Goal: Task Accomplishment & Management: Manage account settings

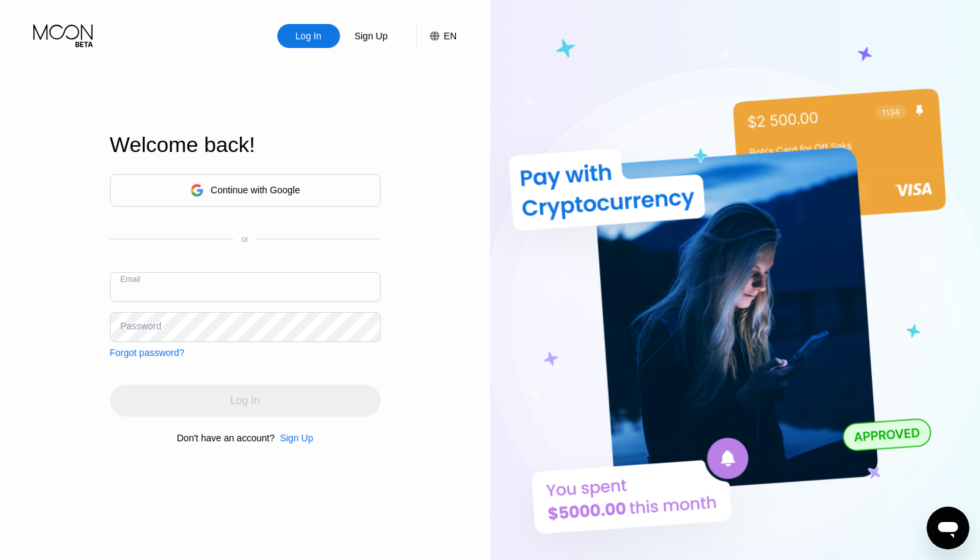
type input "[EMAIL_ADDRESS][DOMAIN_NAME]"
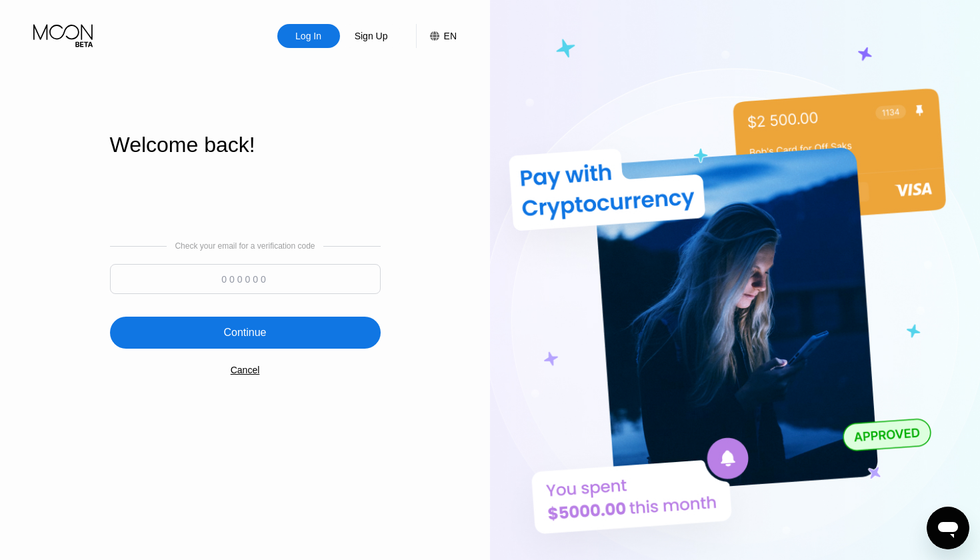
click at [283, 277] on input at bounding box center [245, 279] width 271 height 30
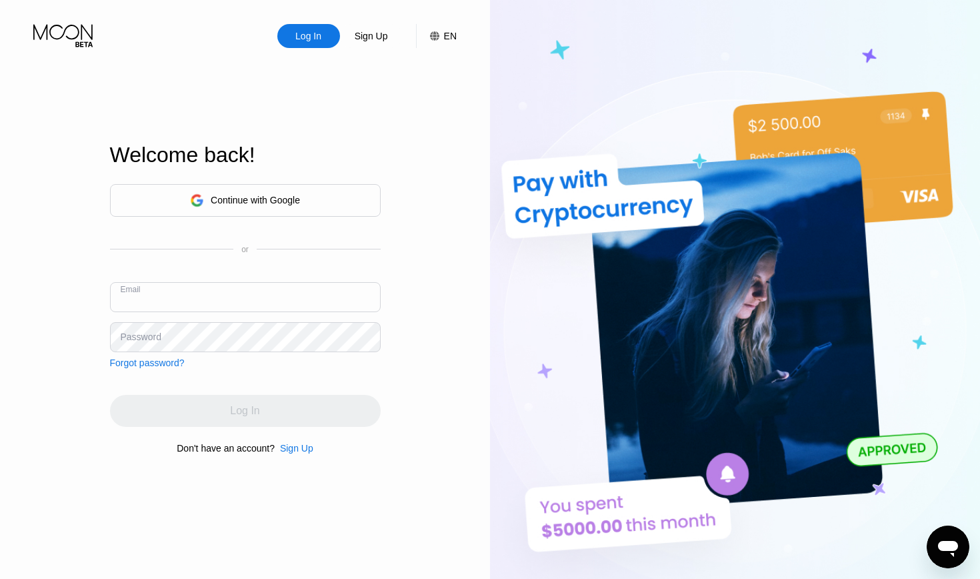
paste input "985976"
type input "985976"
click at [285, 313] on div "Email 985976" at bounding box center [245, 302] width 271 height 40
click at [285, 290] on input "985976" at bounding box center [245, 297] width 271 height 30
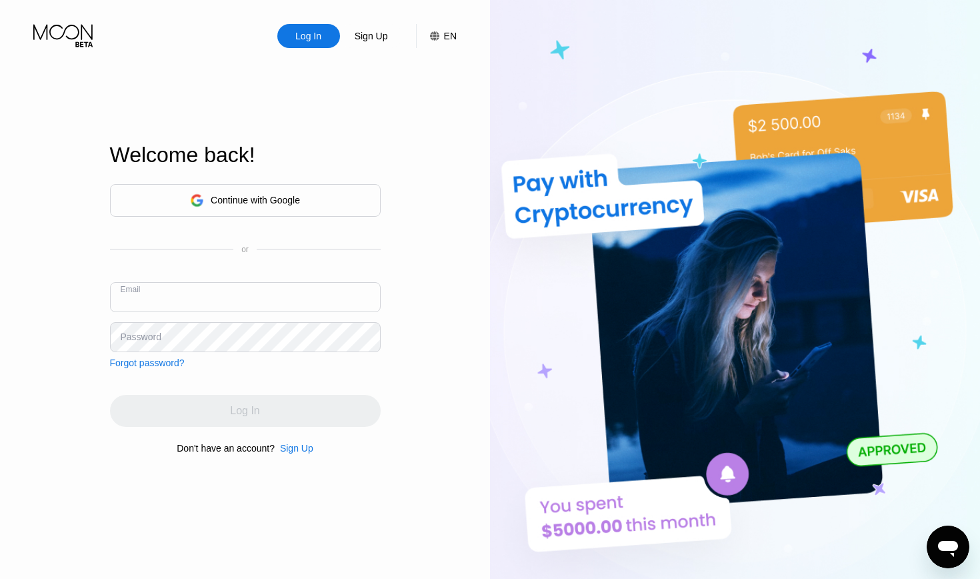
type input "[EMAIL_ADDRESS][DOMAIN_NAME]"
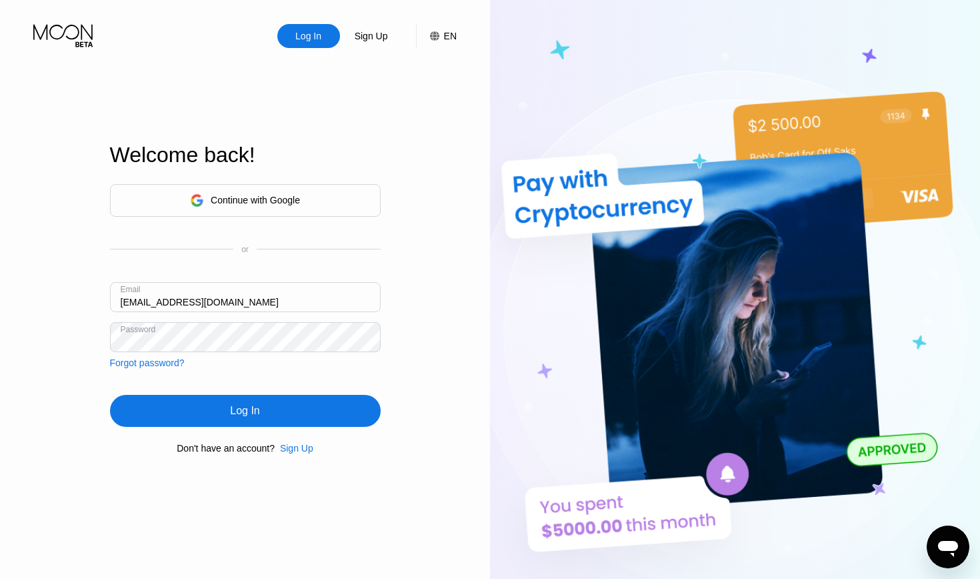
click at [274, 416] on div "Log In" at bounding box center [245, 411] width 271 height 32
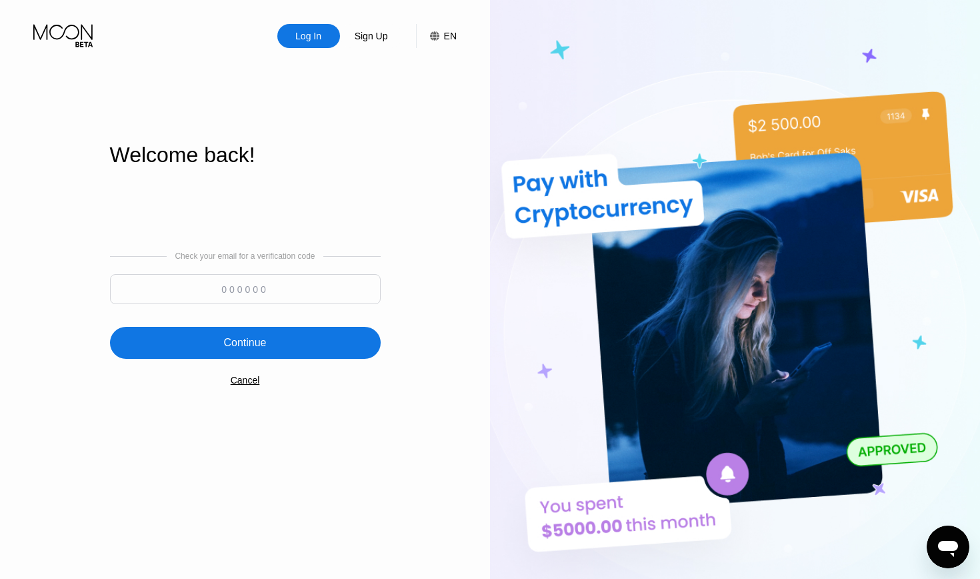
click at [257, 277] on input at bounding box center [245, 289] width 271 height 30
click at [258, 286] on input at bounding box center [245, 289] width 271 height 30
type input "985976"
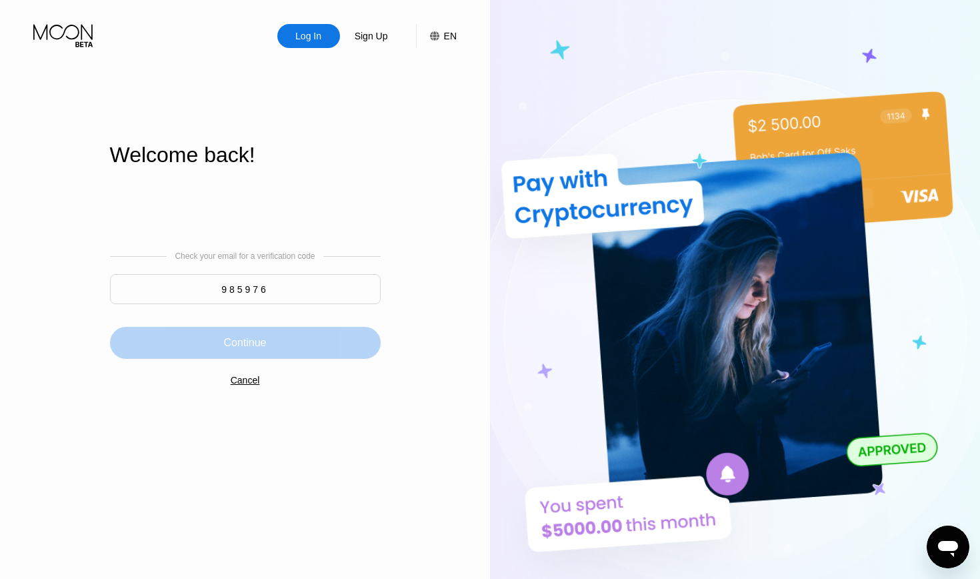
click at [285, 352] on div "Continue" at bounding box center [245, 343] width 271 height 32
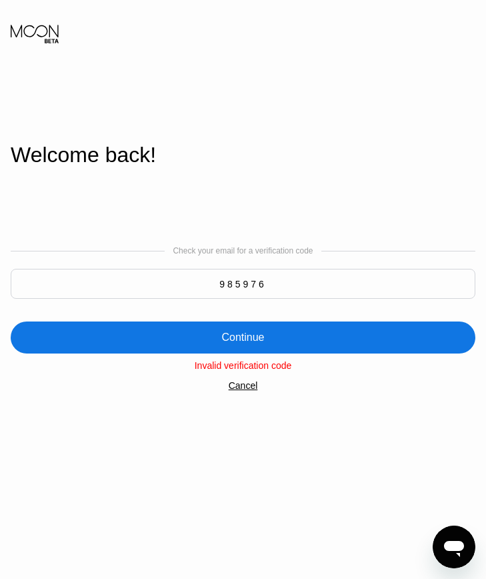
click at [337, 289] on input "985976" at bounding box center [243, 284] width 465 height 30
click at [337, 295] on input "985976" at bounding box center [243, 284] width 465 height 30
type input "429711"
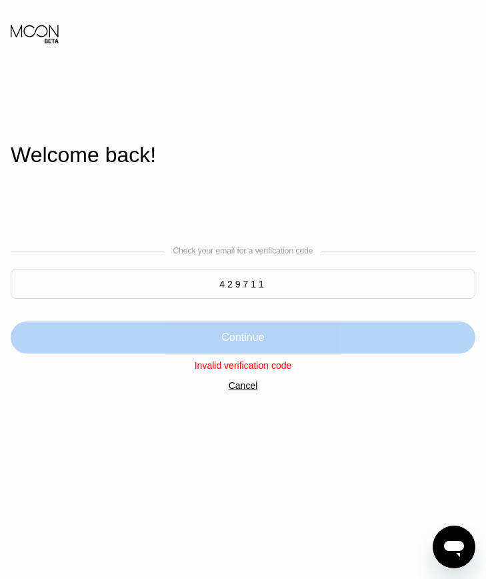
click at [376, 339] on div "Continue" at bounding box center [243, 337] width 465 height 32
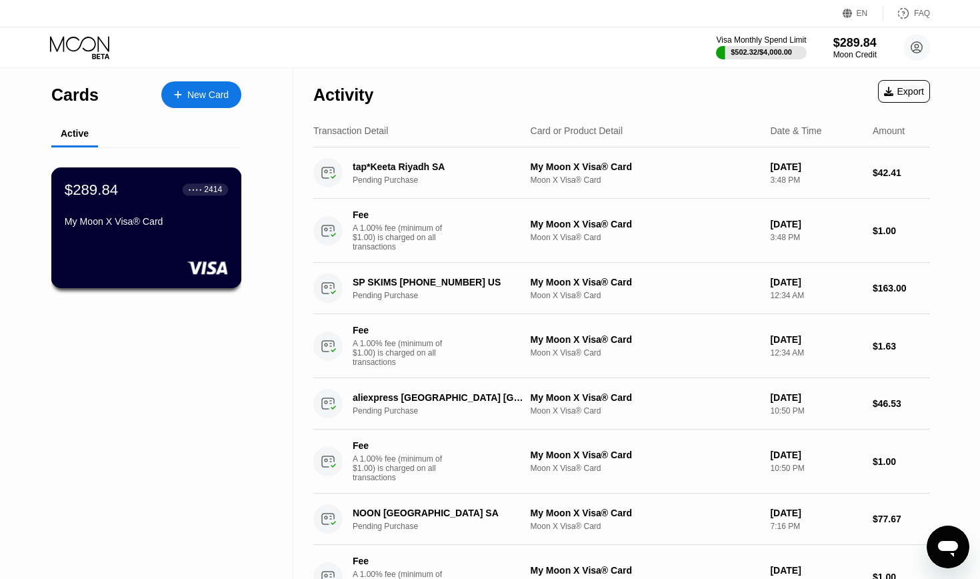
click at [192, 202] on div "$289.84 ● ● ● ● 2414 My Moon X Visa® Card" at bounding box center [146, 206] width 163 height 51
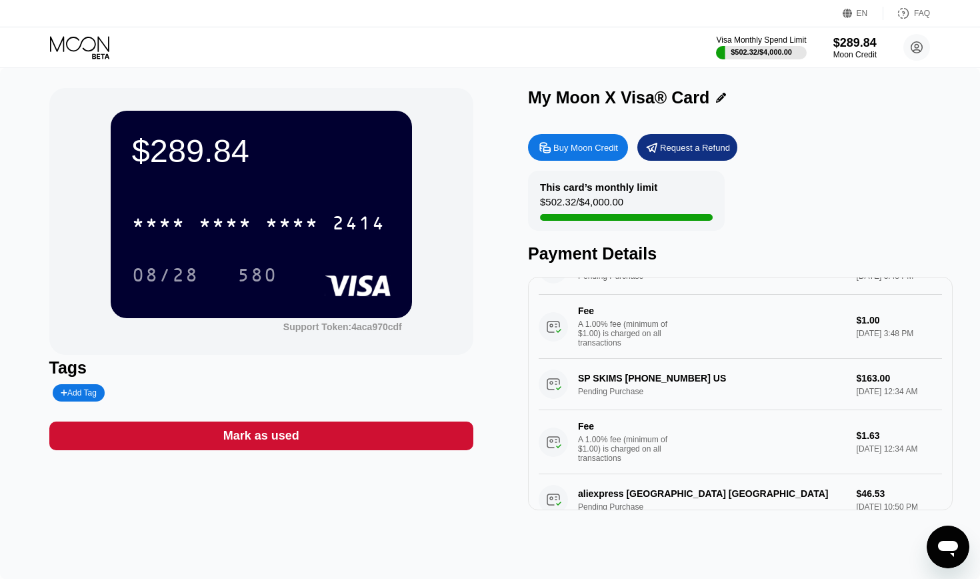
scroll to position [45, 0]
